Goal: Task Accomplishment & Management: Manage account settings

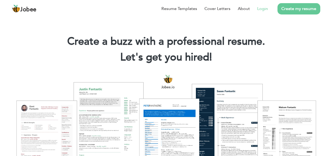
click at [259, 9] on link "Login" at bounding box center [263, 9] width 11 height 6
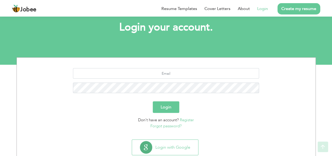
scroll to position [44, 0]
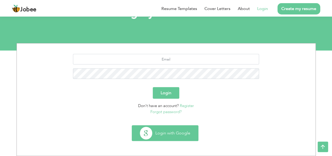
click at [174, 134] on button "Login with Google" at bounding box center [165, 132] width 66 height 15
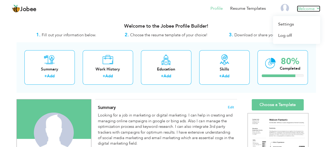
click at [319, 9] on link "Welcome" at bounding box center [308, 9] width 23 height 6
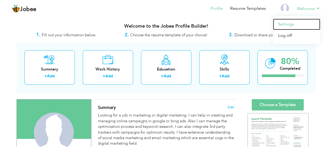
click at [302, 23] on link "Settings" at bounding box center [296, 24] width 47 height 11
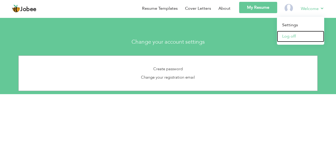
click at [300, 37] on link "Log off" at bounding box center [300, 36] width 47 height 11
